Goal: Transaction & Acquisition: Purchase product/service

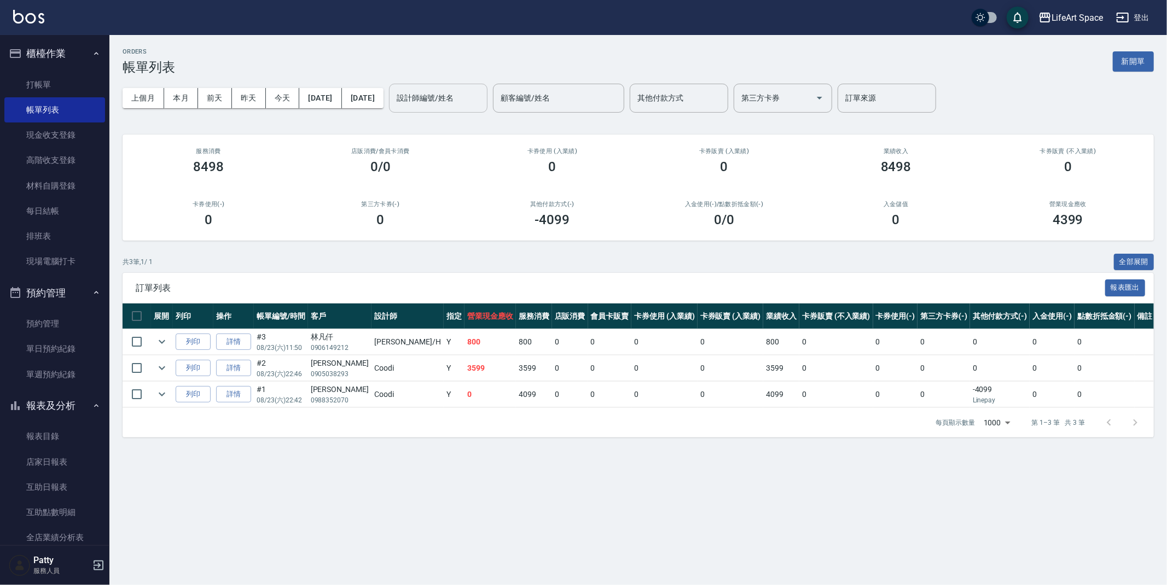
click at [450, 108] on div "設計師編號/姓名" at bounding box center [438, 98] width 98 height 29
type input "教"
click at [31, 88] on link "打帳單" at bounding box center [54, 84] width 101 height 25
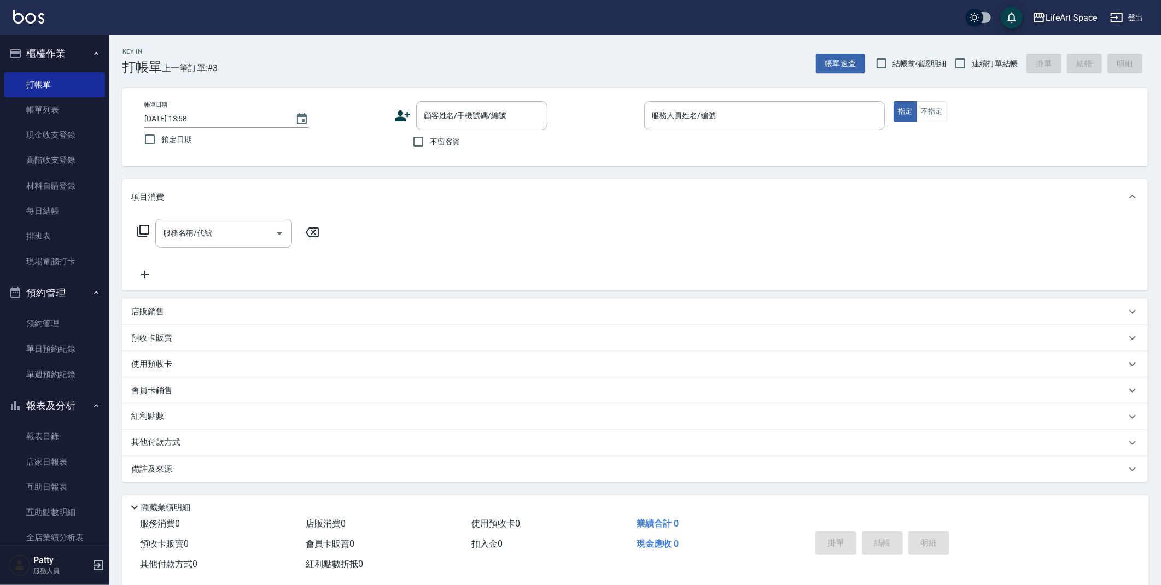
click at [404, 120] on icon at bounding box center [402, 115] width 15 height 11
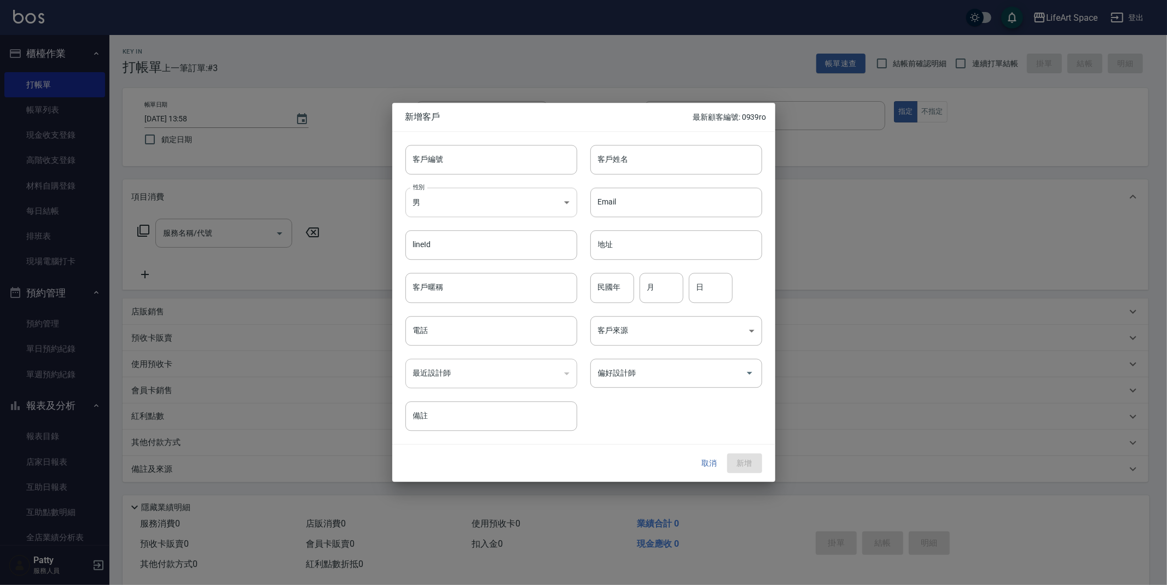
click at [509, 210] on body "LifeArt Space 登出 櫃檯作業 打帳單 帳單列表 現金收支登錄 高階收支登錄 材料自購登錄 每日結帳 排班表 現場電腦打卡 預約管理 預約管理 單…" at bounding box center [583, 300] width 1167 height 601
click at [497, 272] on li "女" at bounding box center [491, 267] width 172 height 18
type input "[DEMOGRAPHIC_DATA]"
click at [486, 293] on input "客戶暱稱" at bounding box center [491, 289] width 172 height 30
click at [812, 218] on div at bounding box center [583, 292] width 1167 height 585
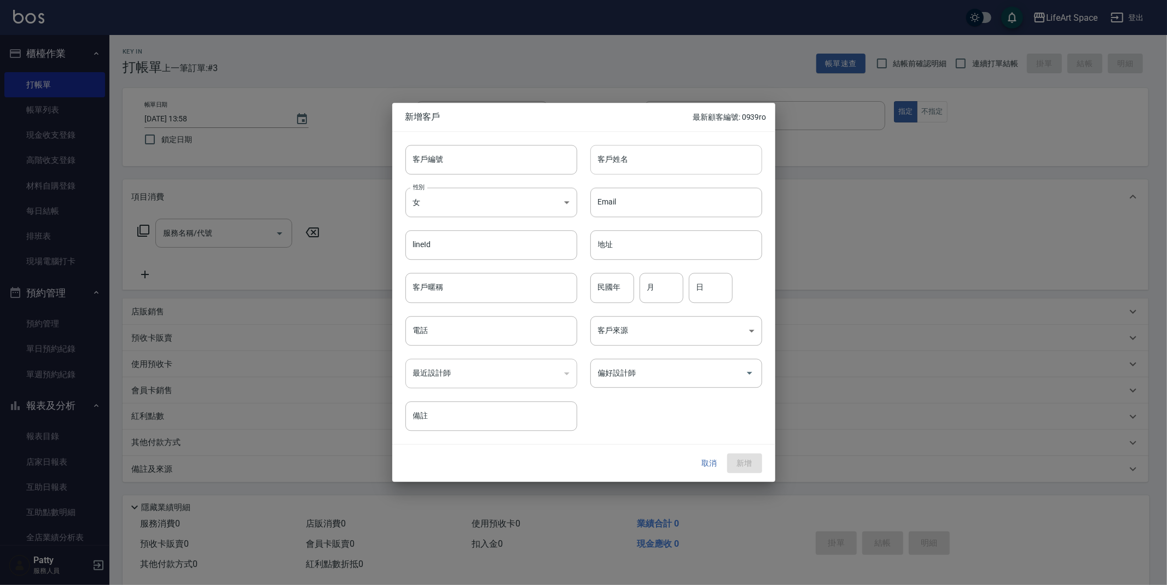
click at [697, 170] on input "客戶姓名" at bounding box center [676, 160] width 172 height 30
type input "ㄓ"
type input "[PERSON_NAME]"
click at [495, 339] on input "電話" at bounding box center [491, 331] width 172 height 30
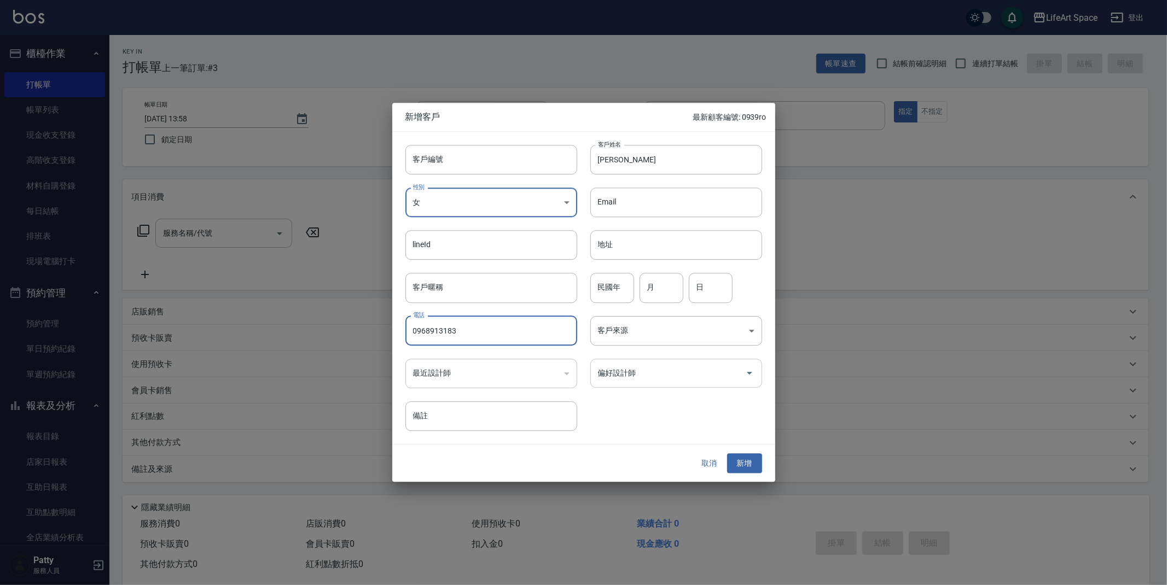
type input "0968913183"
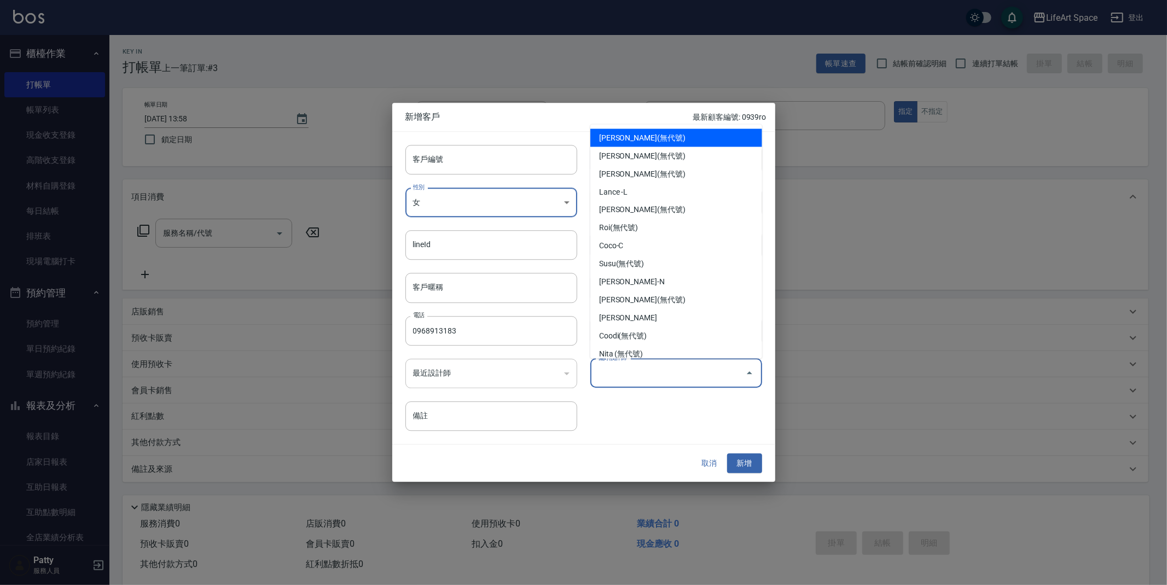
click at [672, 366] on input "偏好設計師" at bounding box center [668, 373] width 146 height 19
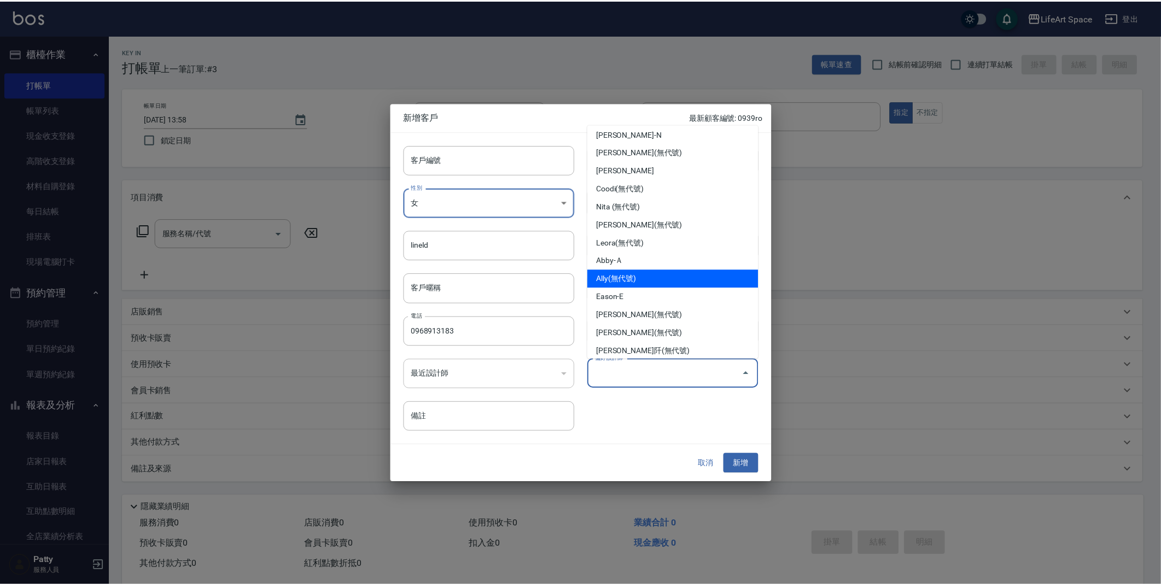
scroll to position [162, 0]
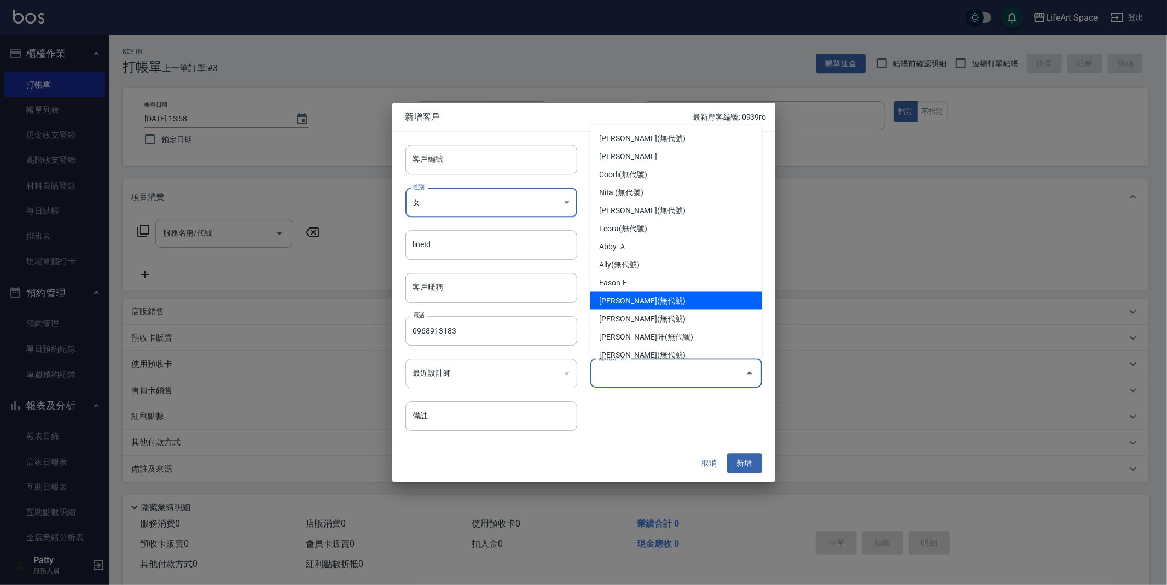
drag, startPoint x: 637, startPoint y: 295, endPoint x: 637, endPoint y: 305, distance: 10.4
click at [637, 295] on li "[PERSON_NAME](無代號)" at bounding box center [676, 301] width 172 height 18
type input "Patty"
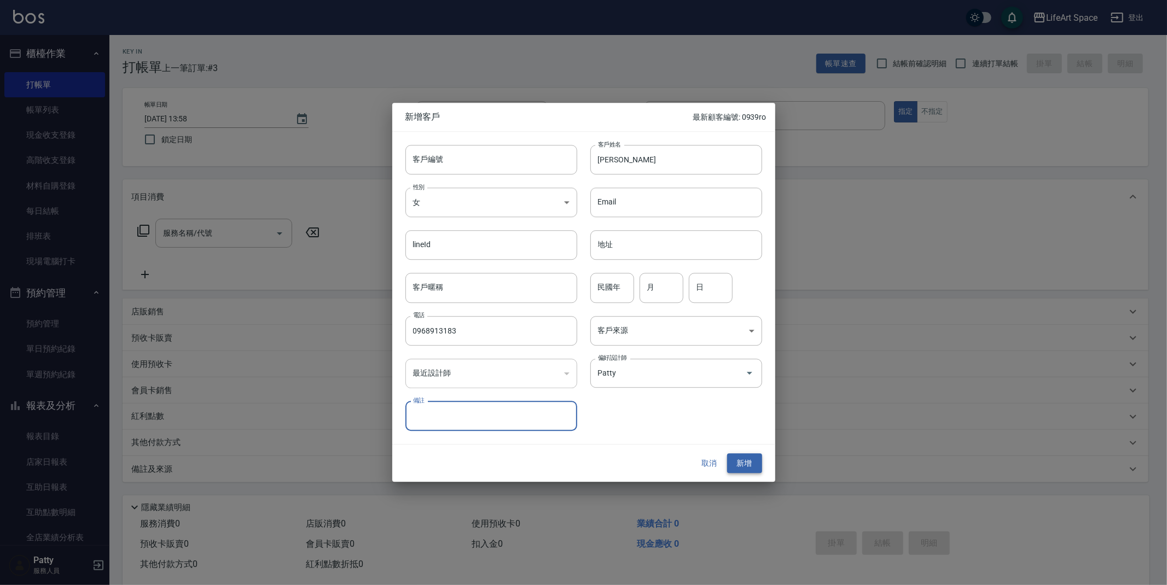
click at [742, 461] on button "新增" at bounding box center [744, 463] width 35 height 20
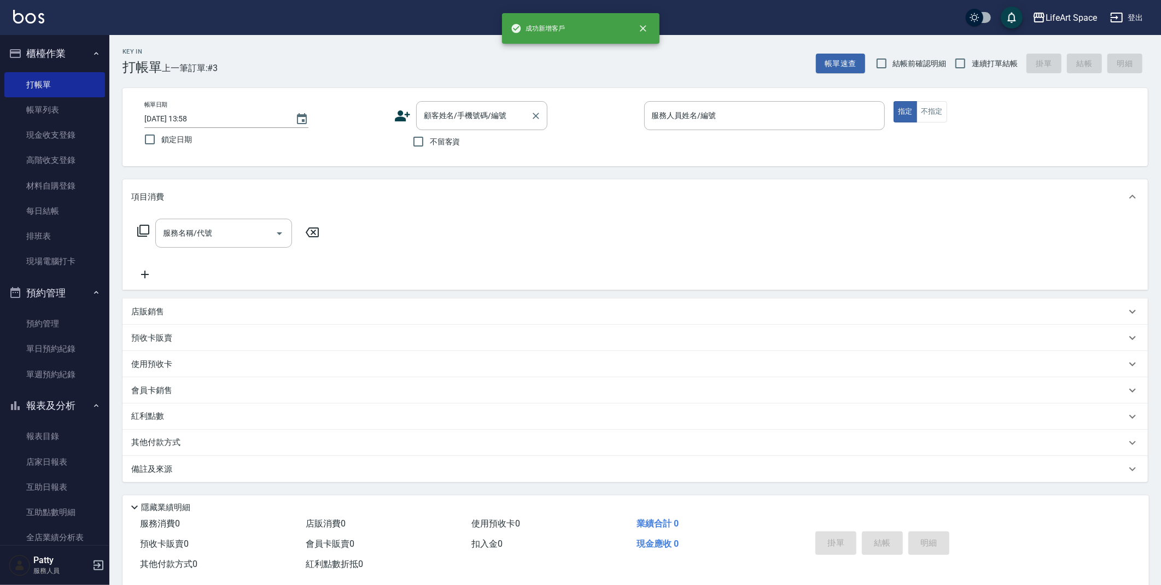
click at [450, 112] on input "顧客姓名/手機號碼/編號" at bounding box center [473, 115] width 105 height 19
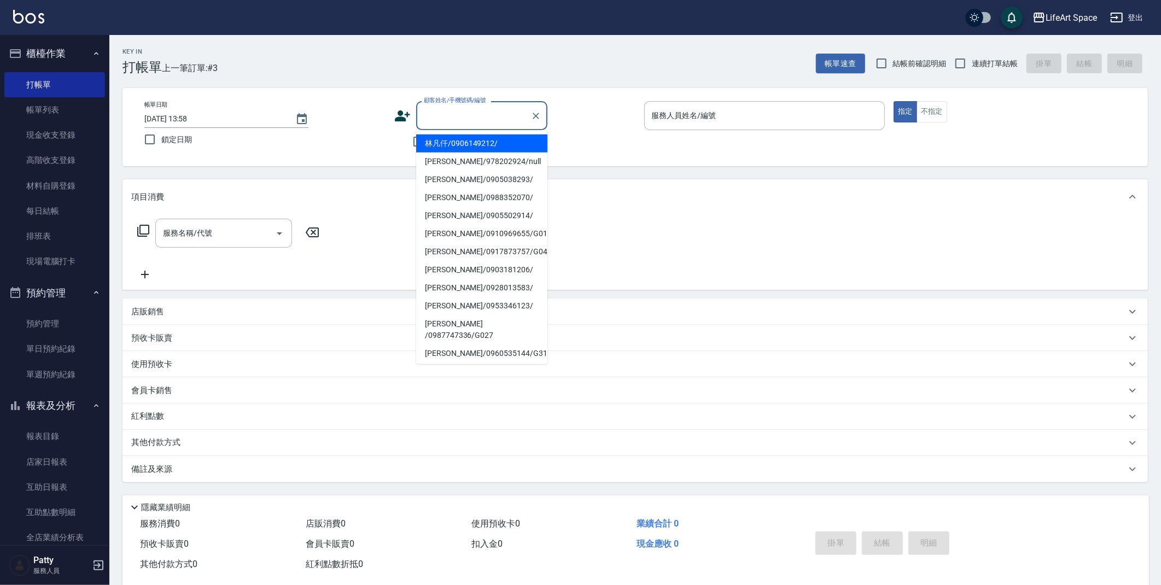
click at [408, 114] on icon at bounding box center [402, 115] width 15 height 11
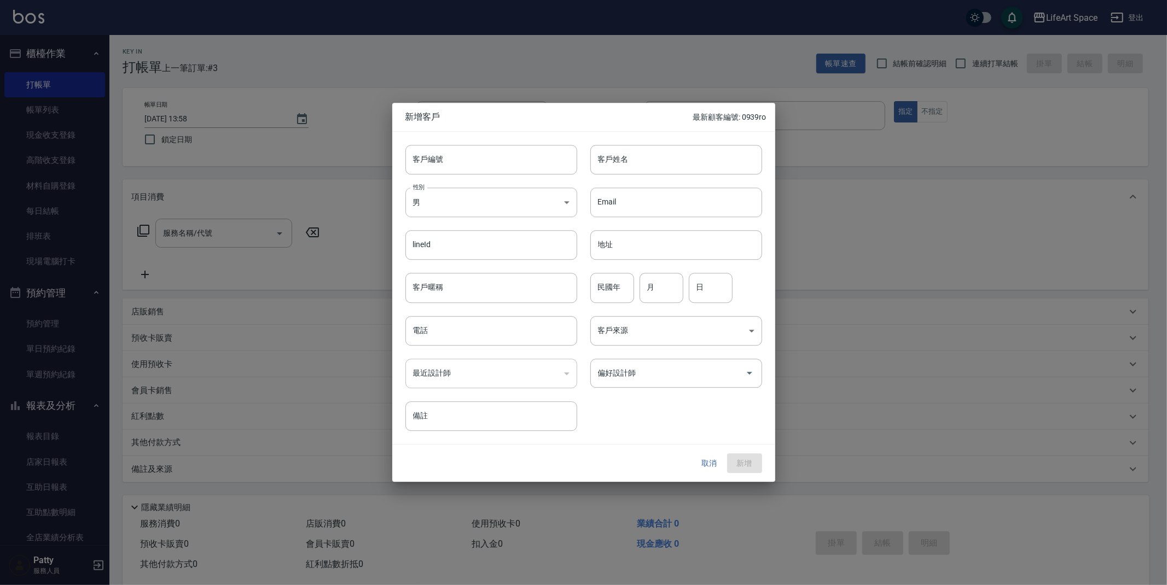
click at [716, 470] on button "取消" at bounding box center [709, 463] width 35 height 20
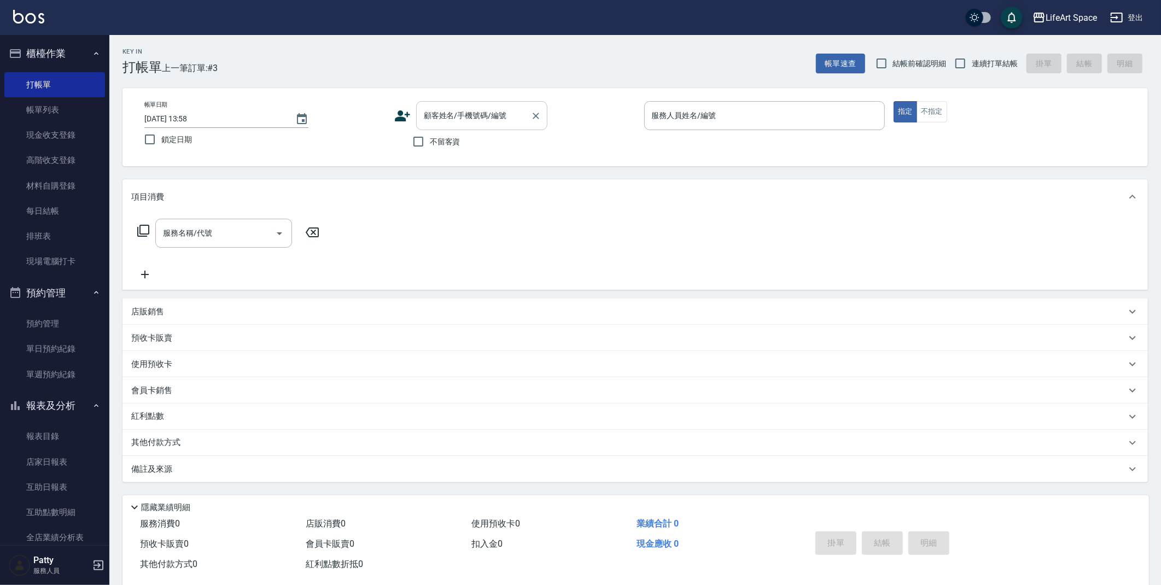
click at [504, 108] on input "顧客姓名/手機號碼/編號" at bounding box center [473, 115] width 105 height 19
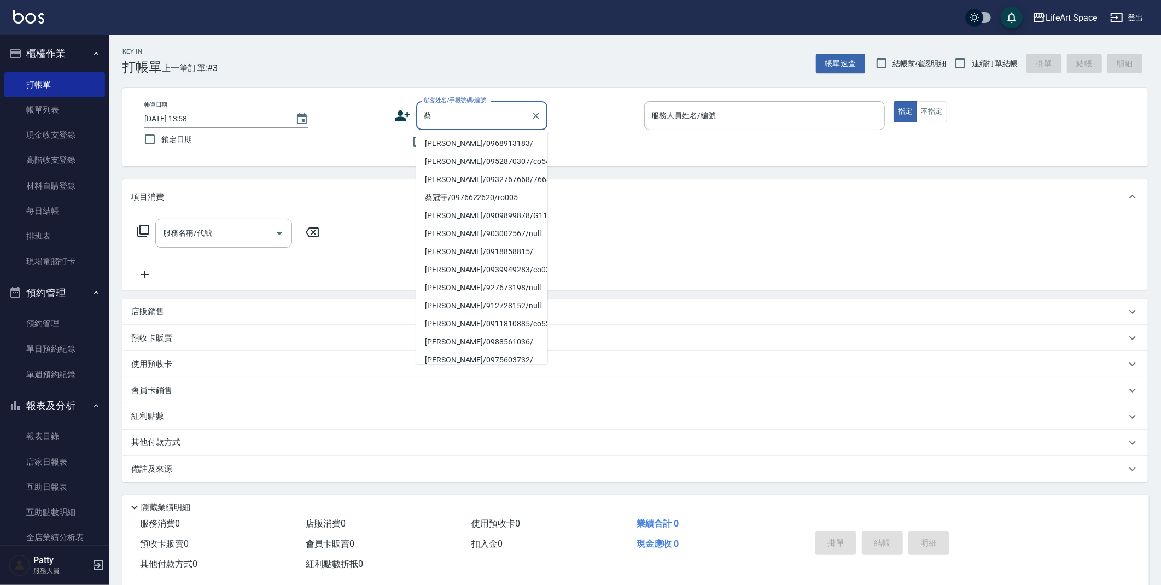
click at [494, 148] on li "[PERSON_NAME]/0968913183/" at bounding box center [481, 144] width 131 height 18
type input "[PERSON_NAME]/0968913183/"
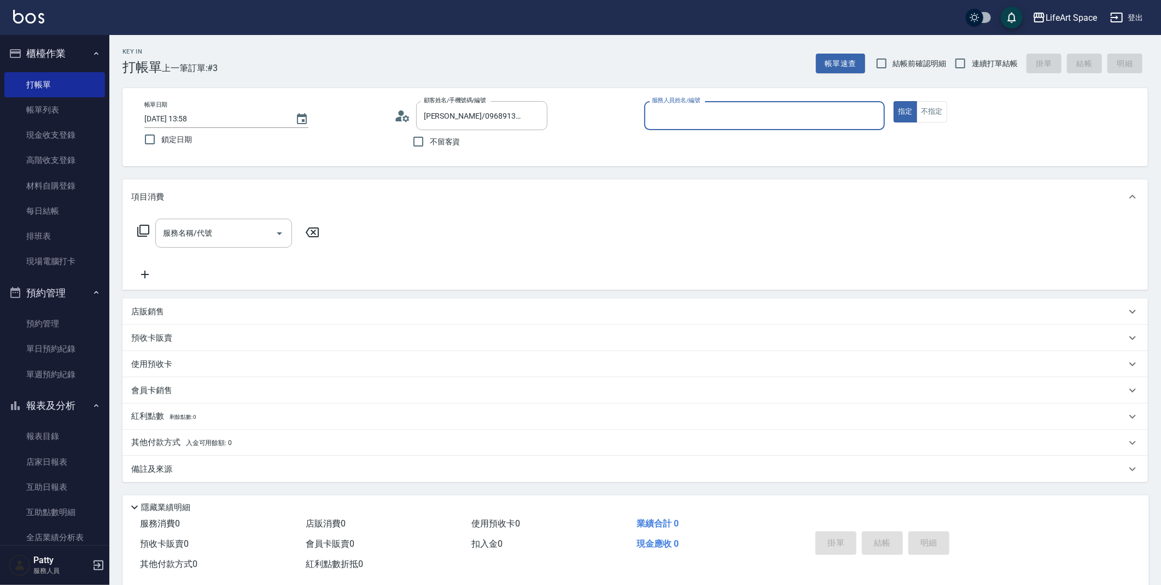
type input "[PERSON_NAME](無代號)"
click at [667, 123] on input "[PERSON_NAME](無代號)" at bounding box center [764, 115] width 231 height 19
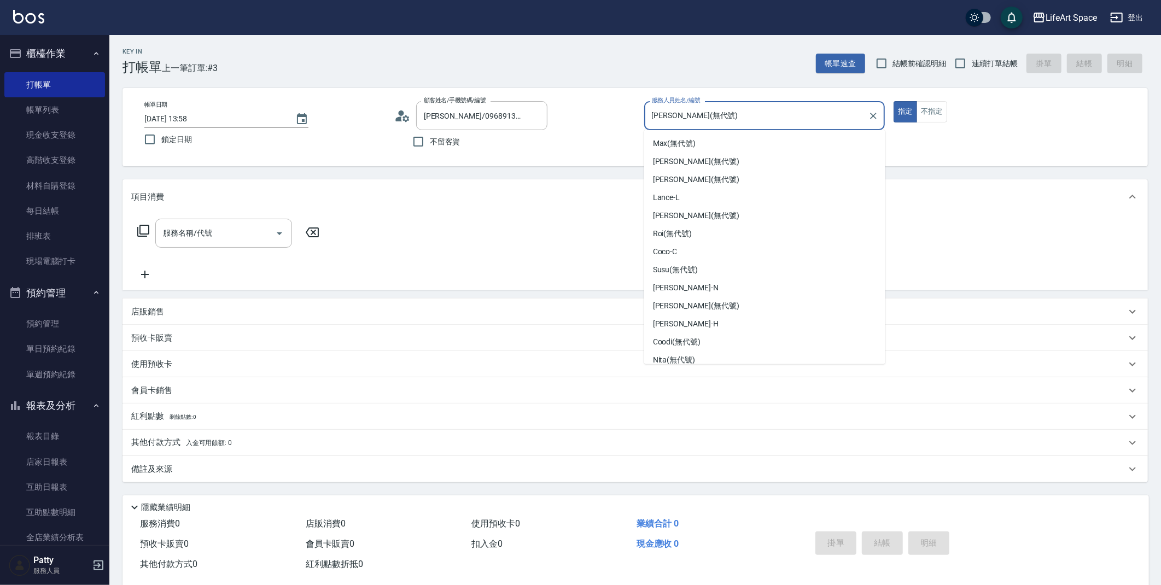
scroll to position [112, 0]
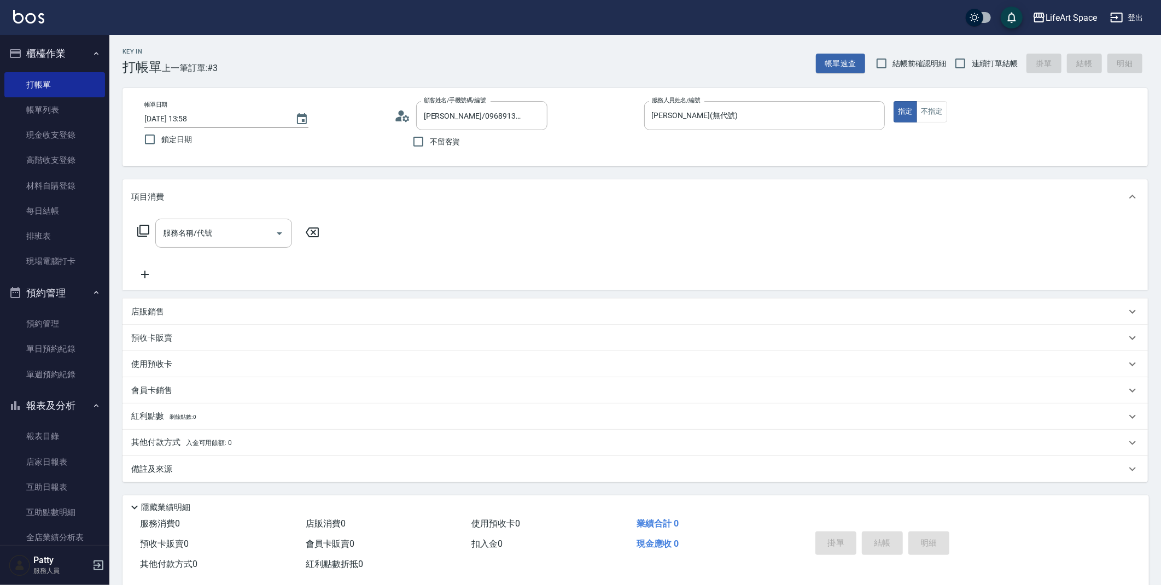
click at [420, 226] on div "服務名稱/代號 服務名稱/代號" at bounding box center [636, 251] width 1026 height 75
click at [188, 245] on div "服務名稱/代號" at bounding box center [223, 233] width 137 height 29
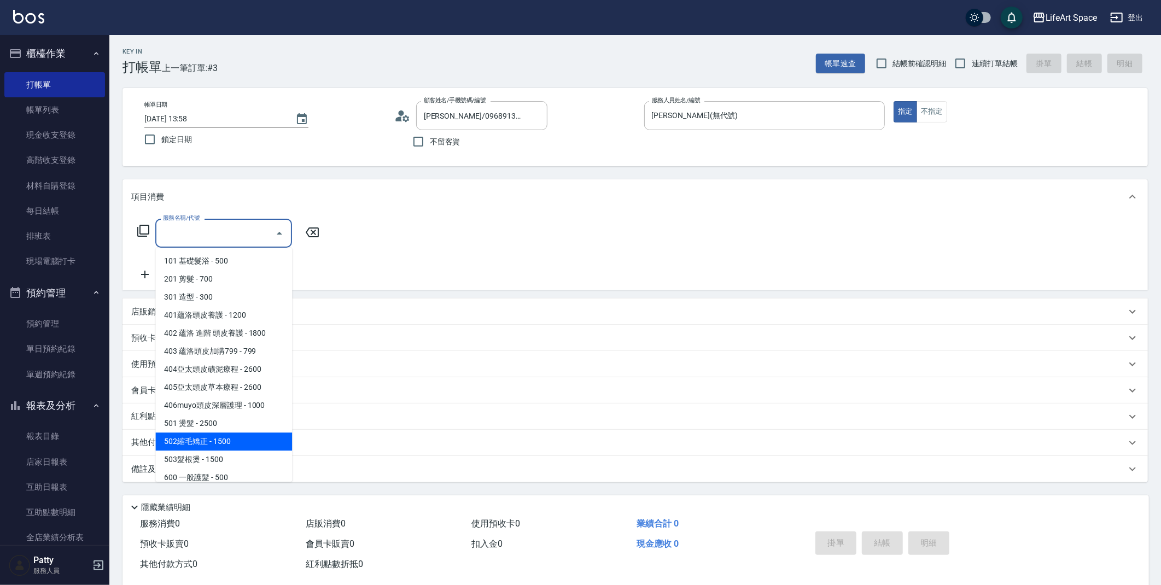
click at [232, 444] on span "502縮毛矯正 - 1500" at bounding box center [223, 442] width 137 height 18
type input "502縮毛矯正 (502)"
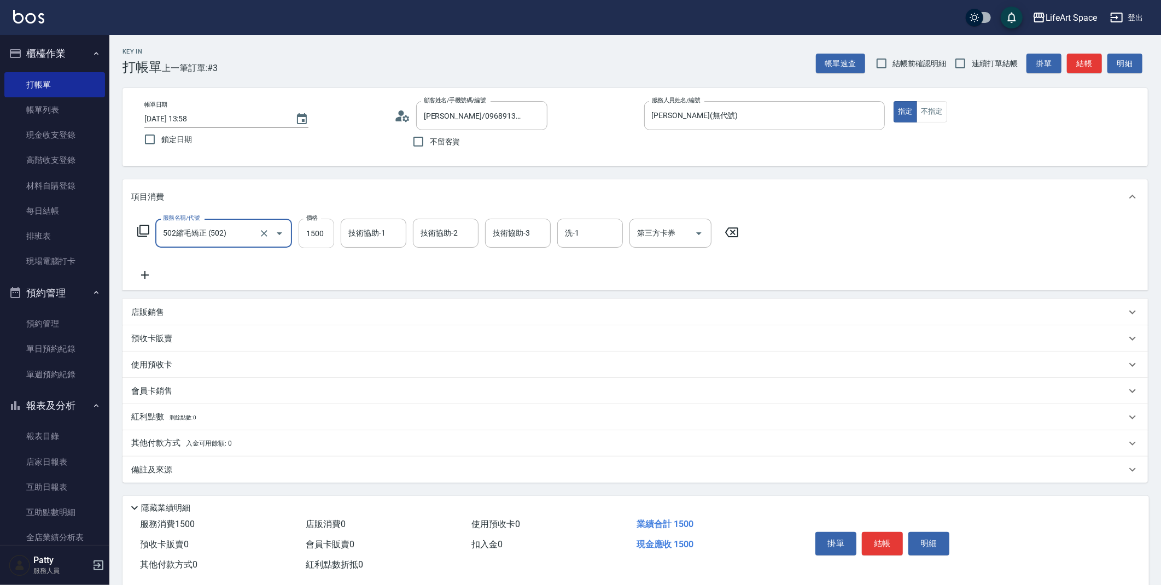
click at [329, 237] on input "1500" at bounding box center [317, 234] width 36 height 30
type input "1200"
click at [150, 282] on div "服務名稱/代號 502縮毛矯正 (502) 服務名稱/代號 價格 1200 價格 技術協助-1 技術協助-1 技術協助-2 技術協助-2 技術協助-3 技術協…" at bounding box center [636, 252] width 1026 height 76
click at [143, 275] on icon at bounding box center [145, 275] width 8 height 8
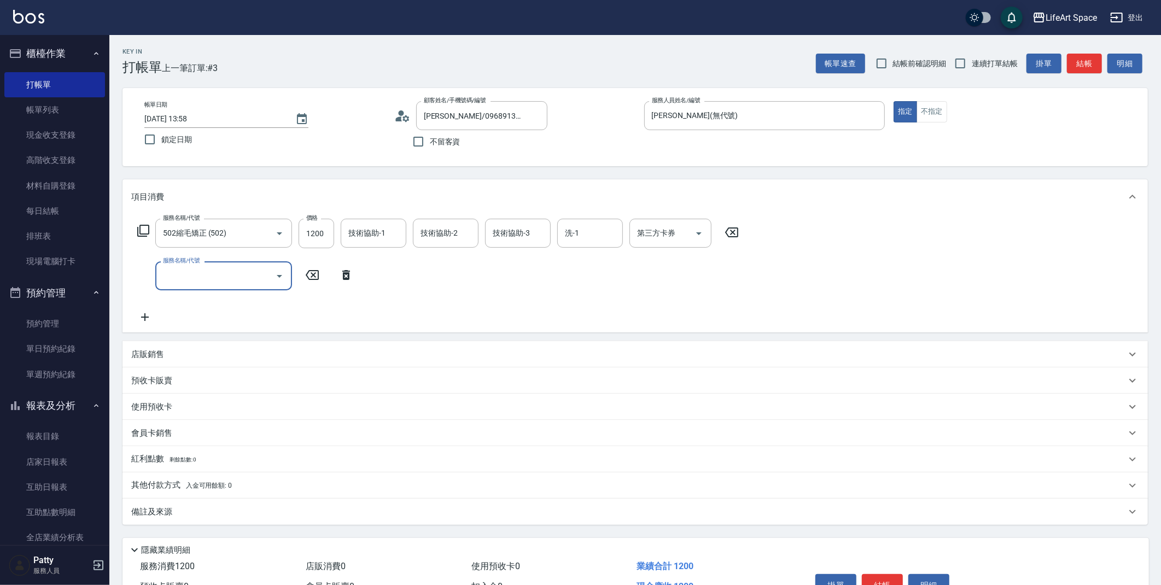
click at [283, 264] on div at bounding box center [279, 275] width 16 height 29
click at [277, 271] on icon "Open" at bounding box center [279, 276] width 13 height 13
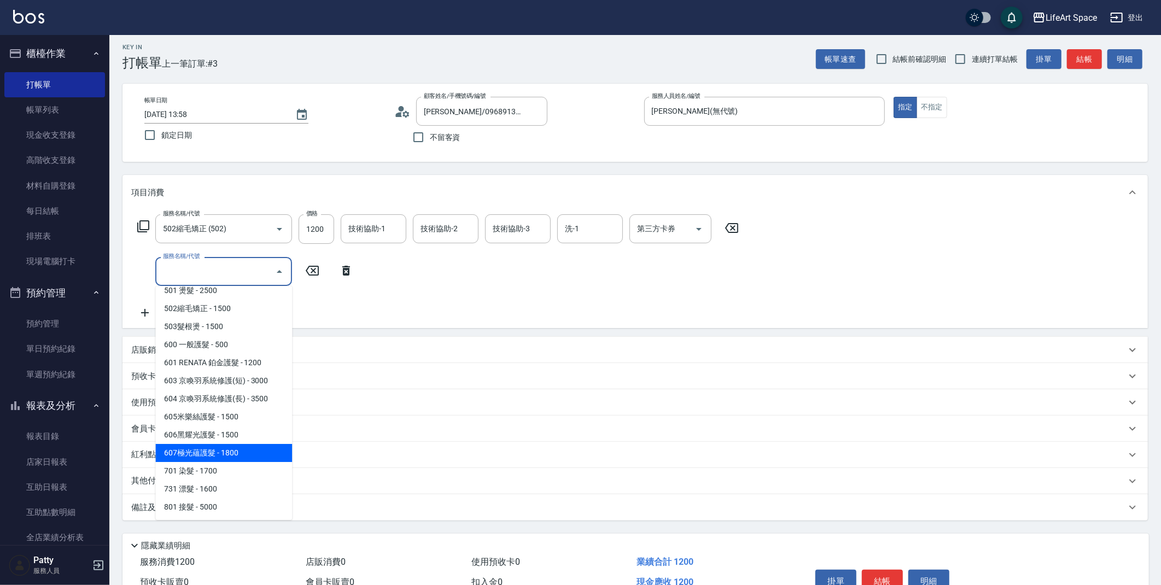
scroll to position [7, 0]
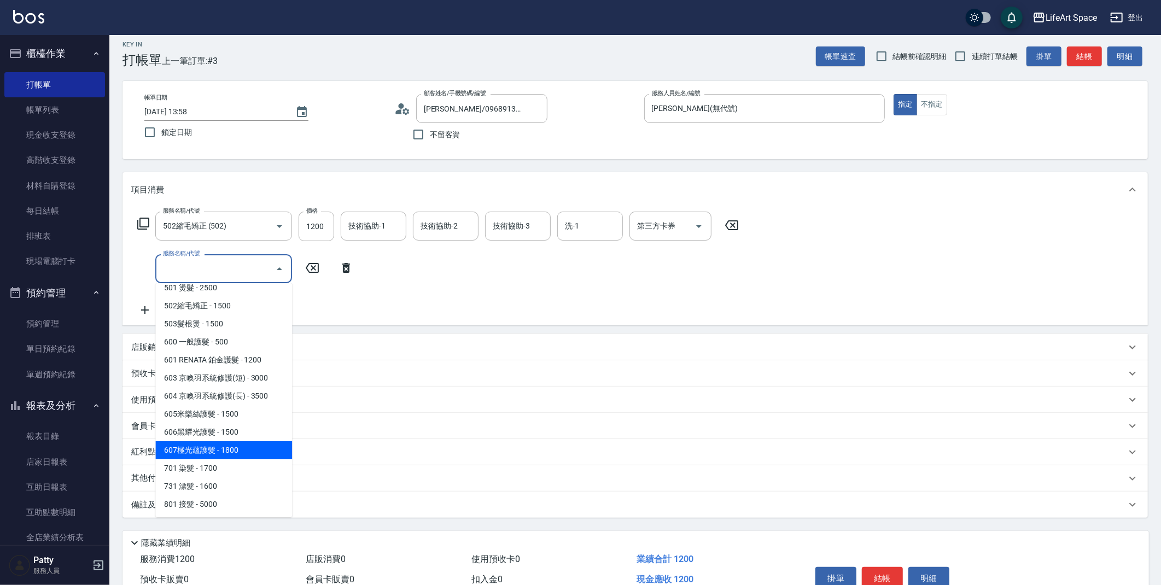
click at [242, 451] on span "607極光蘊護髮 - 1800" at bounding box center [223, 450] width 137 height 18
type input "607極光蘊護髮(607)"
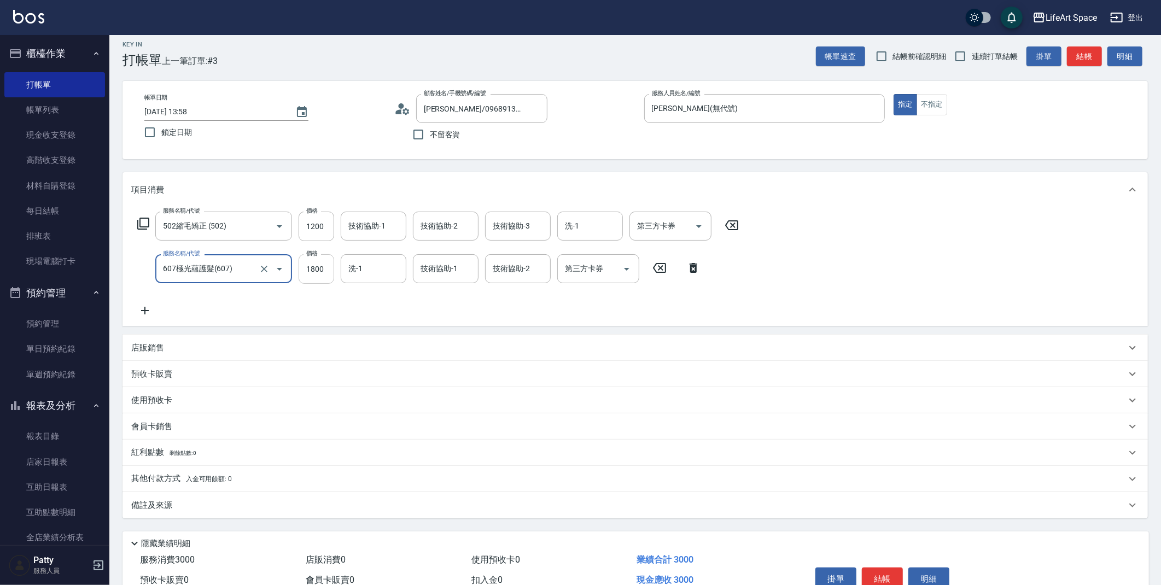
click at [318, 271] on input "1800" at bounding box center [317, 269] width 36 height 30
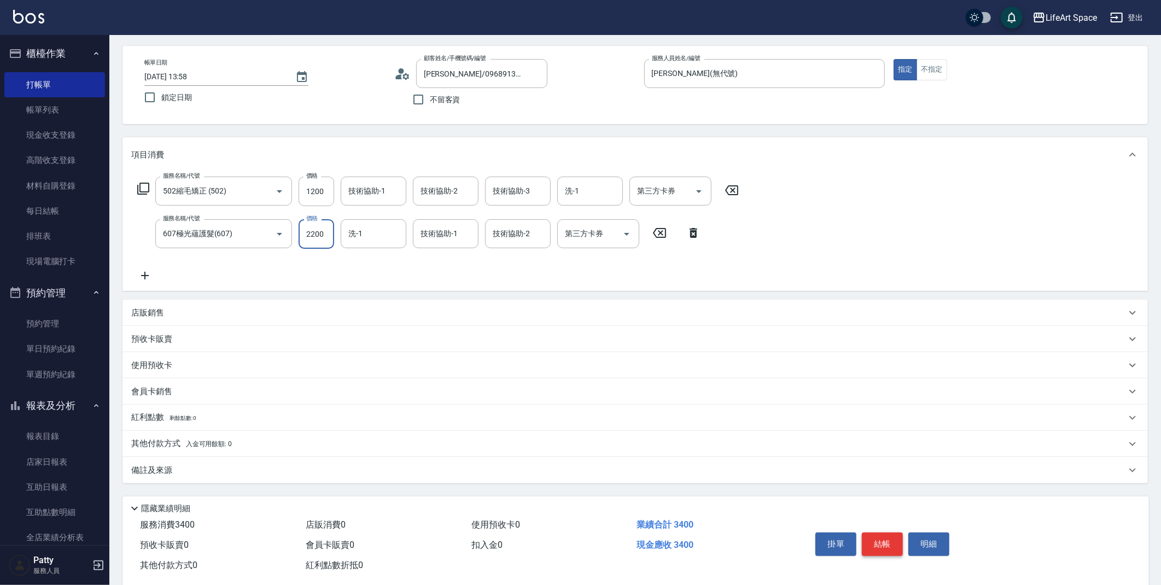
type input "2200"
click at [877, 542] on button "結帳" at bounding box center [882, 544] width 41 height 23
